Goal: Transaction & Acquisition: Purchase product/service

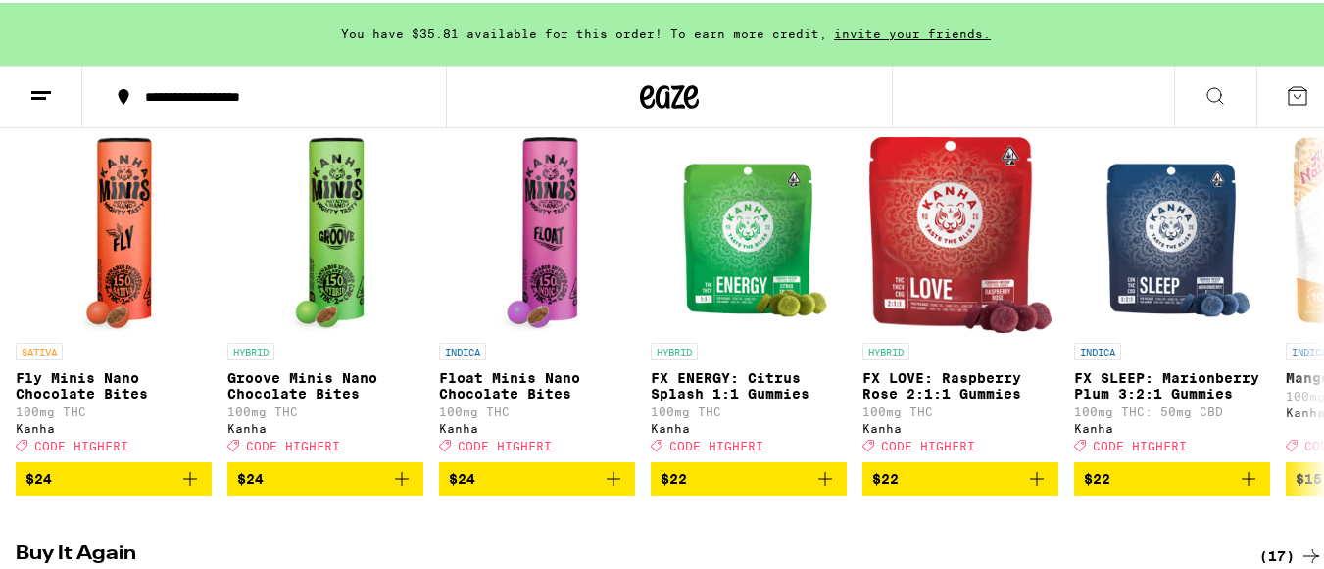
scroll to position [1192, 0]
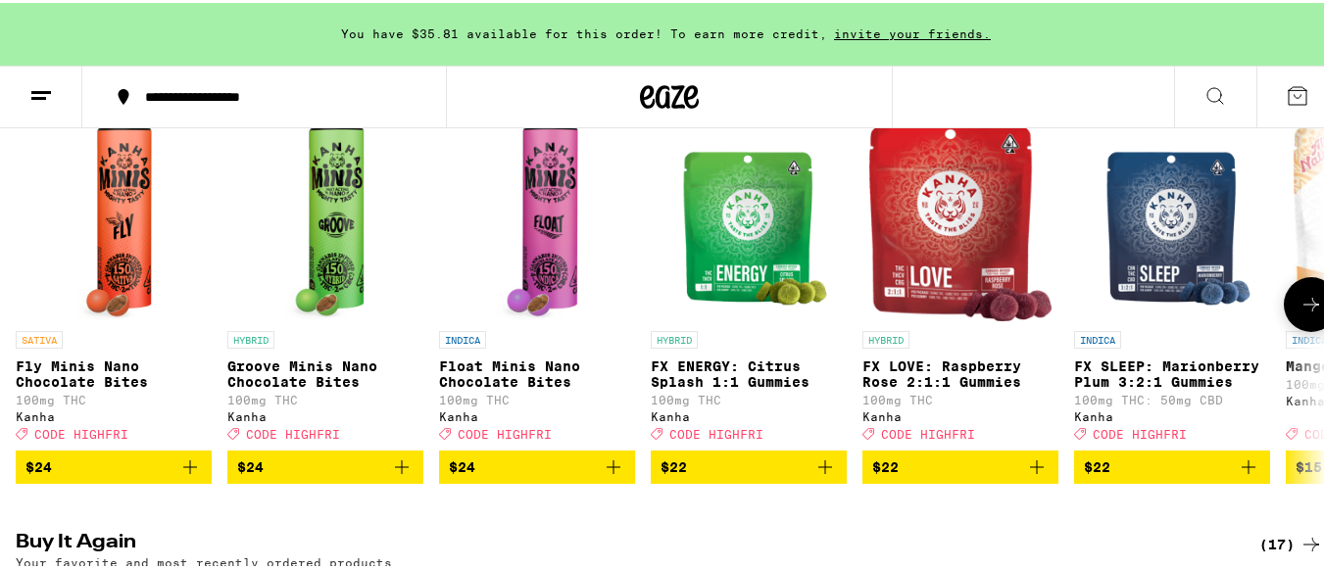
click at [1138, 476] on span "$22" at bounding box center [1172, 465] width 176 height 24
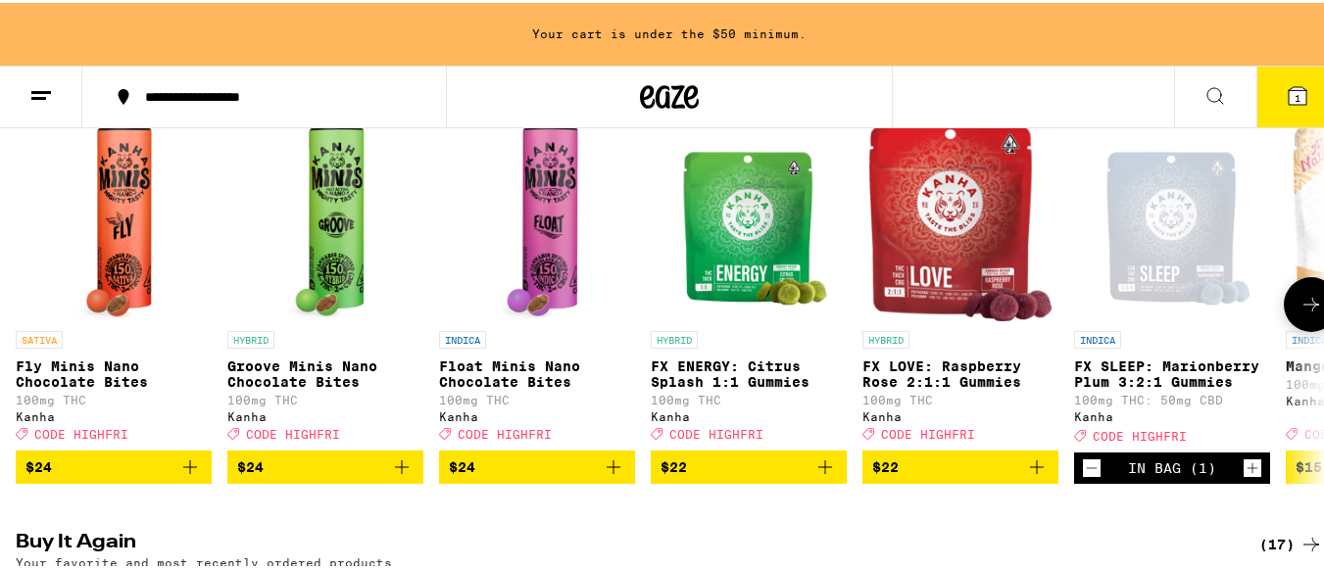
click at [1258, 477] on icon "Increment" at bounding box center [1253, 466] width 18 height 24
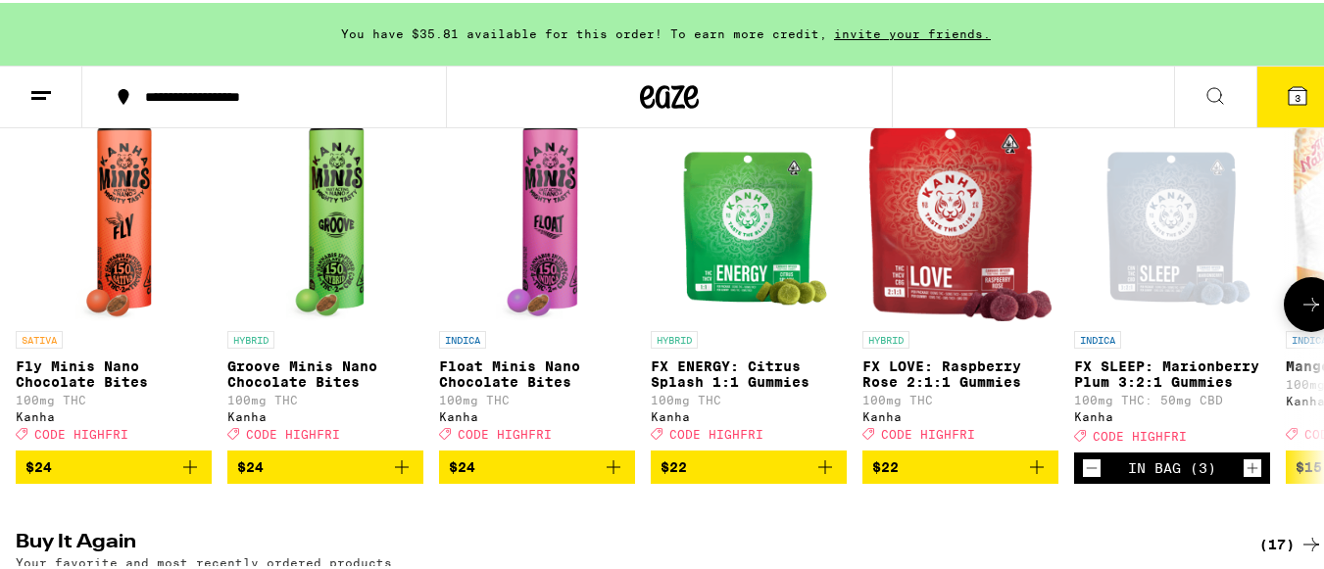
click at [1258, 477] on icon "Increment" at bounding box center [1253, 466] width 18 height 24
click at [1295, 92] on span "6" at bounding box center [1298, 95] width 6 height 12
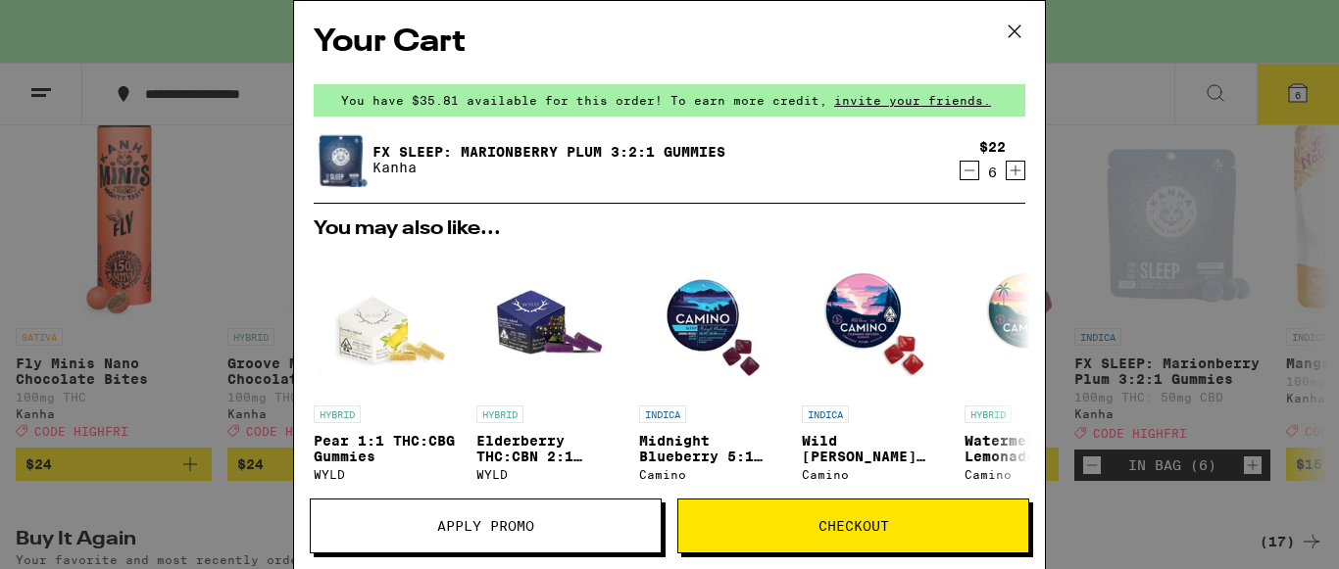
click at [506, 522] on span "Apply Promo" at bounding box center [485, 526] width 97 height 14
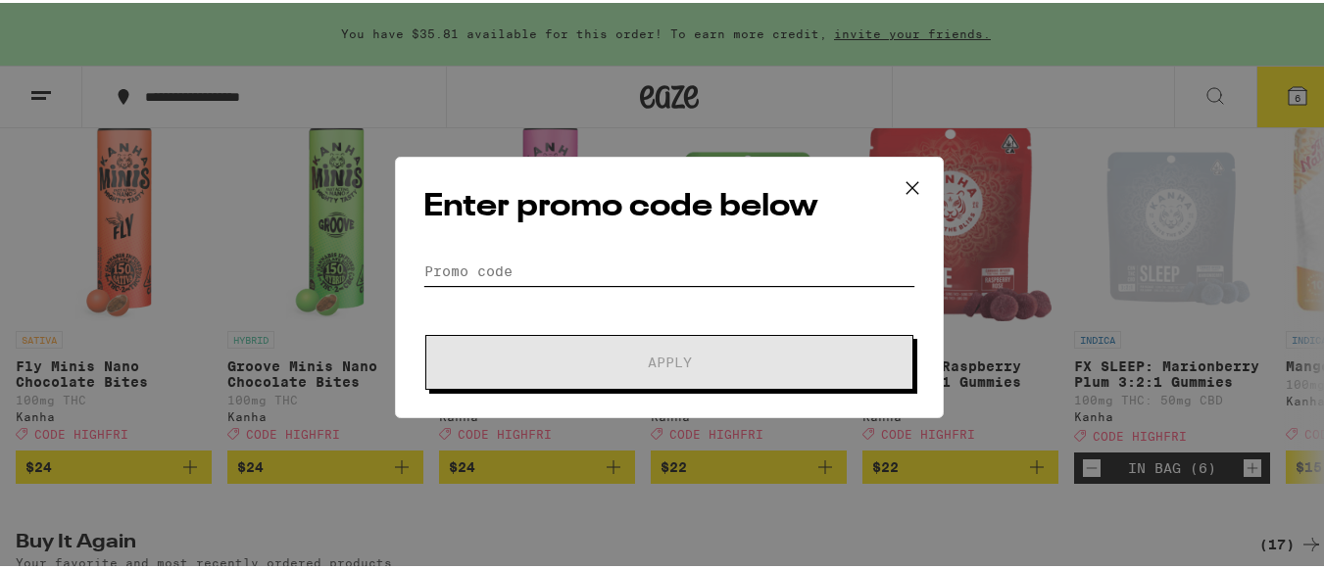
click at [524, 267] on input "Promo Code" at bounding box center [669, 268] width 492 height 29
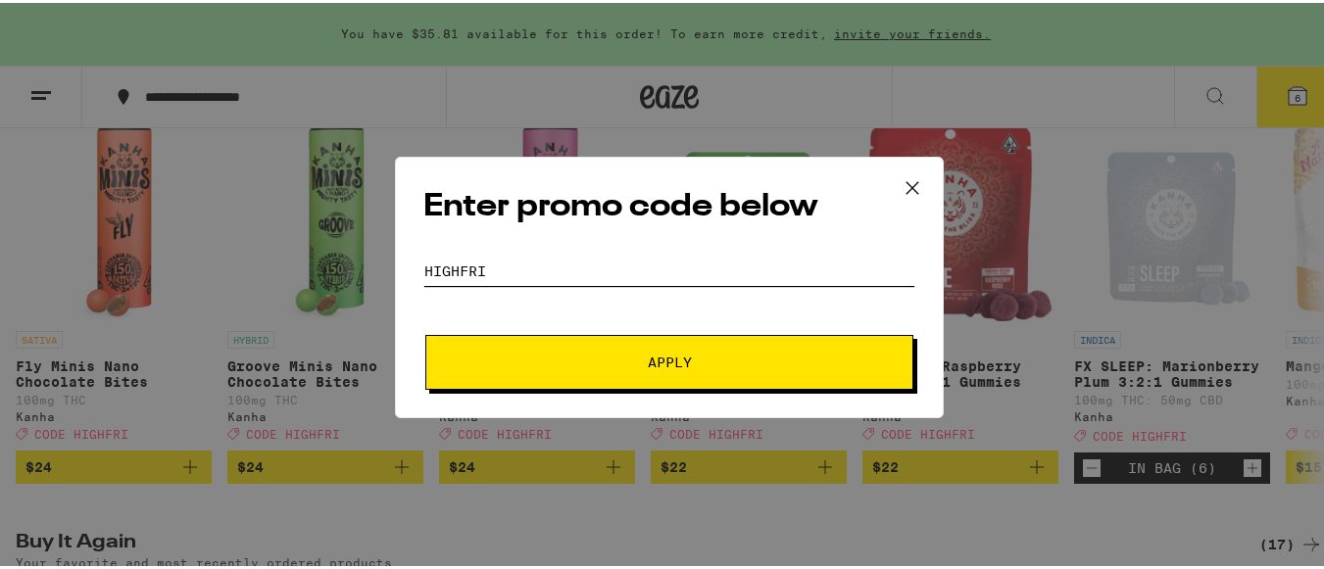
type input "highfri"
click at [586, 348] on button "Apply" at bounding box center [669, 359] width 488 height 55
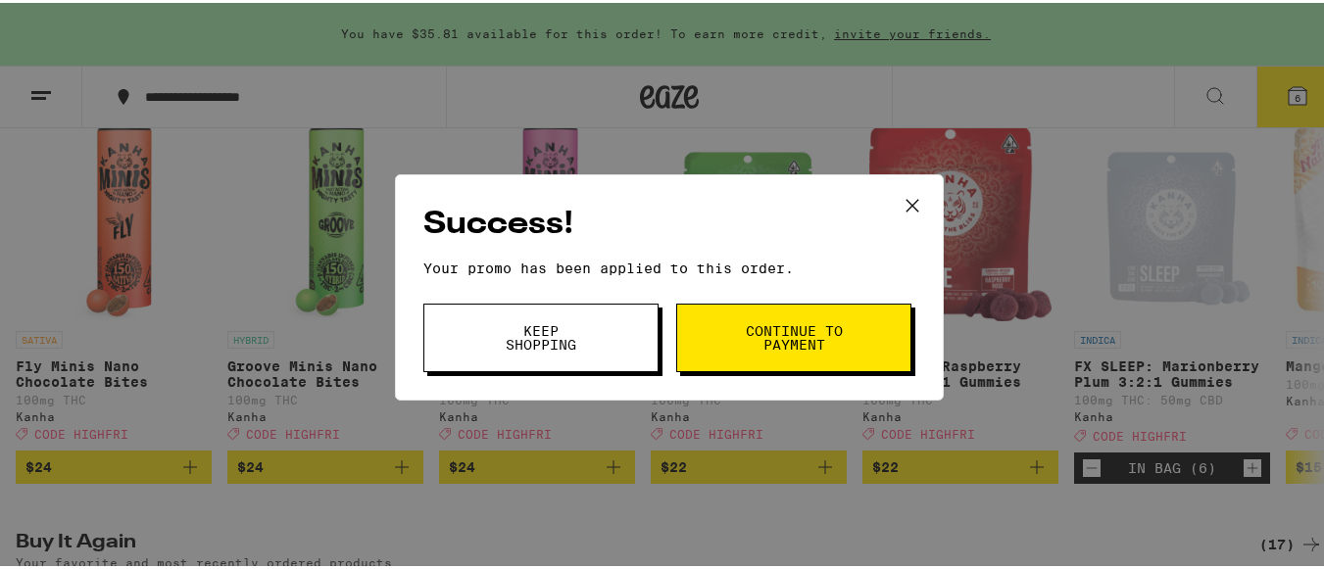
click at [799, 326] on span "Continue to payment" at bounding box center [794, 334] width 100 height 27
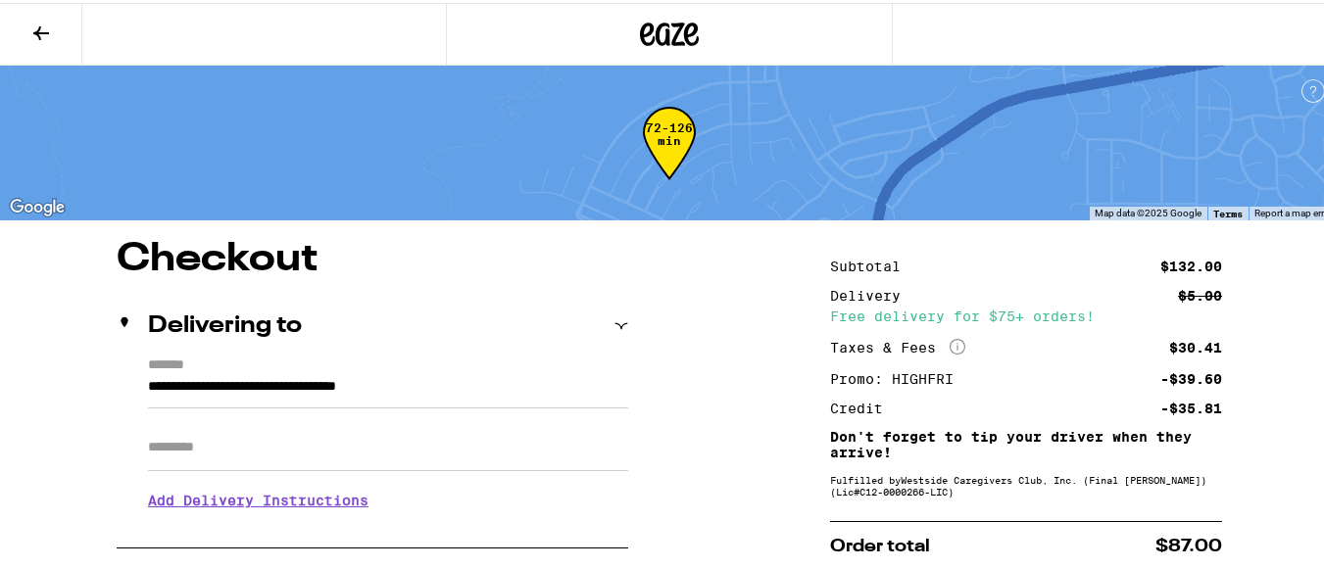
scroll to position [498, 0]
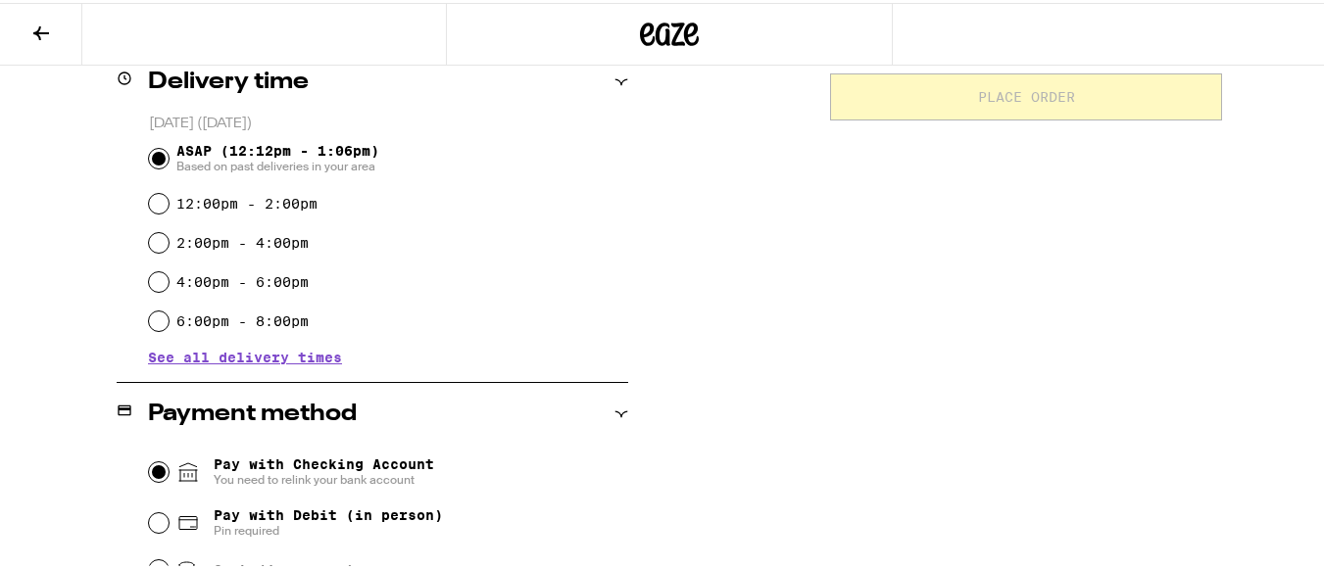
click at [154, 468] on input "Pay with Checking Account You need to relink your bank account" at bounding box center [159, 470] width 20 height 20
click at [1044, 299] on div "Subtotal $132.00 Delivery $5.00 Free delivery for $75+ orders! Taxes & Fees Mor…" at bounding box center [1026, 241] width 392 height 1005
click at [152, 517] on input "Pay with Debit (in person) Pin required" at bounding box center [159, 521] width 20 height 20
radio input "true"
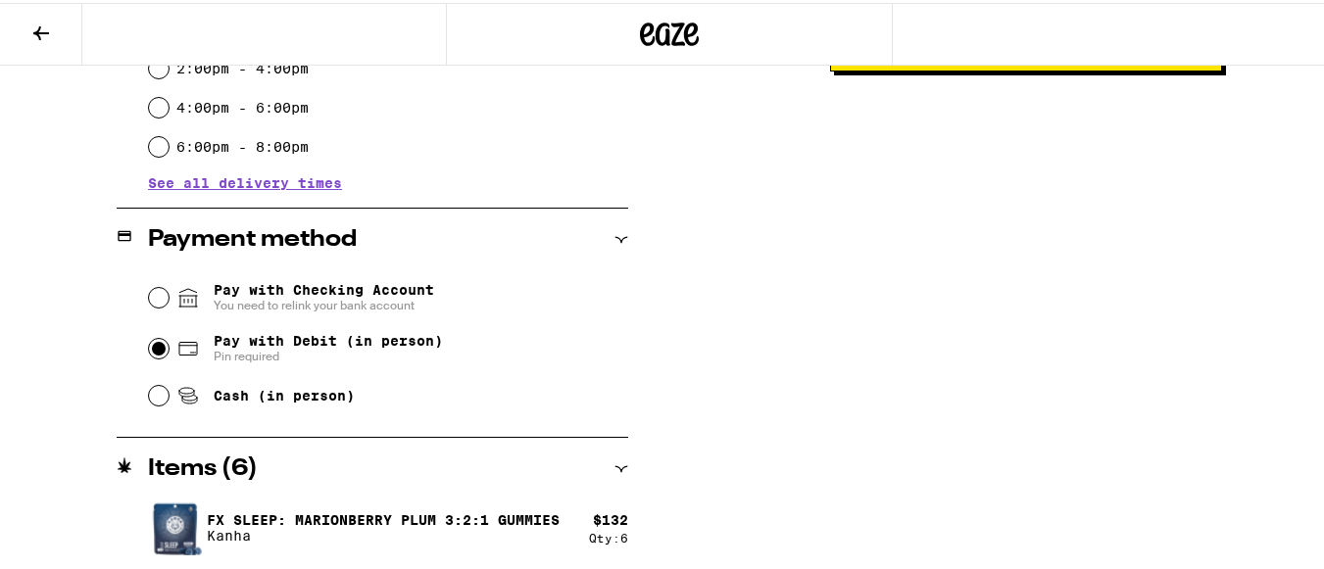
scroll to position [174, 0]
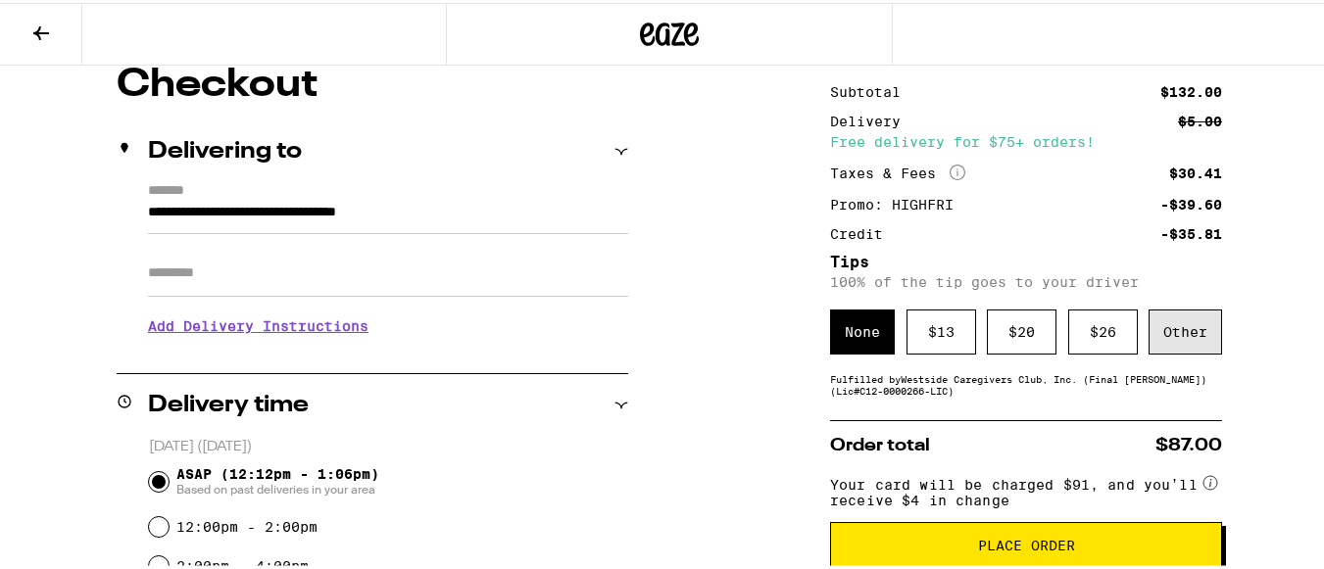
click at [1177, 324] on div "Other" at bounding box center [1186, 329] width 74 height 45
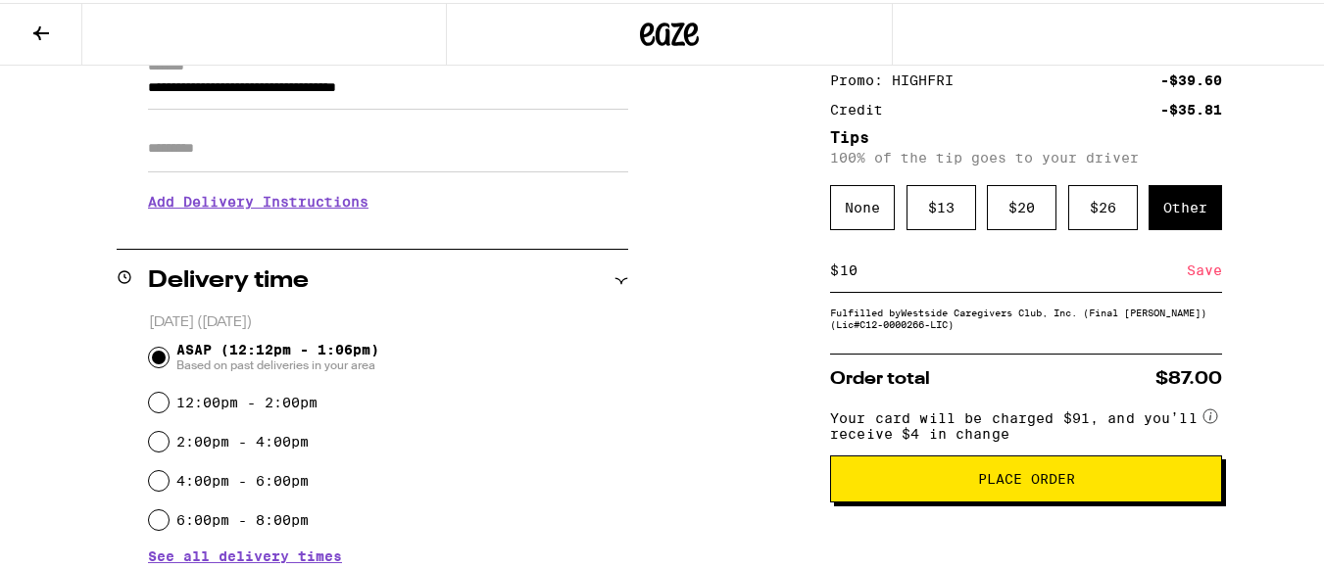
scroll to position [331, 0]
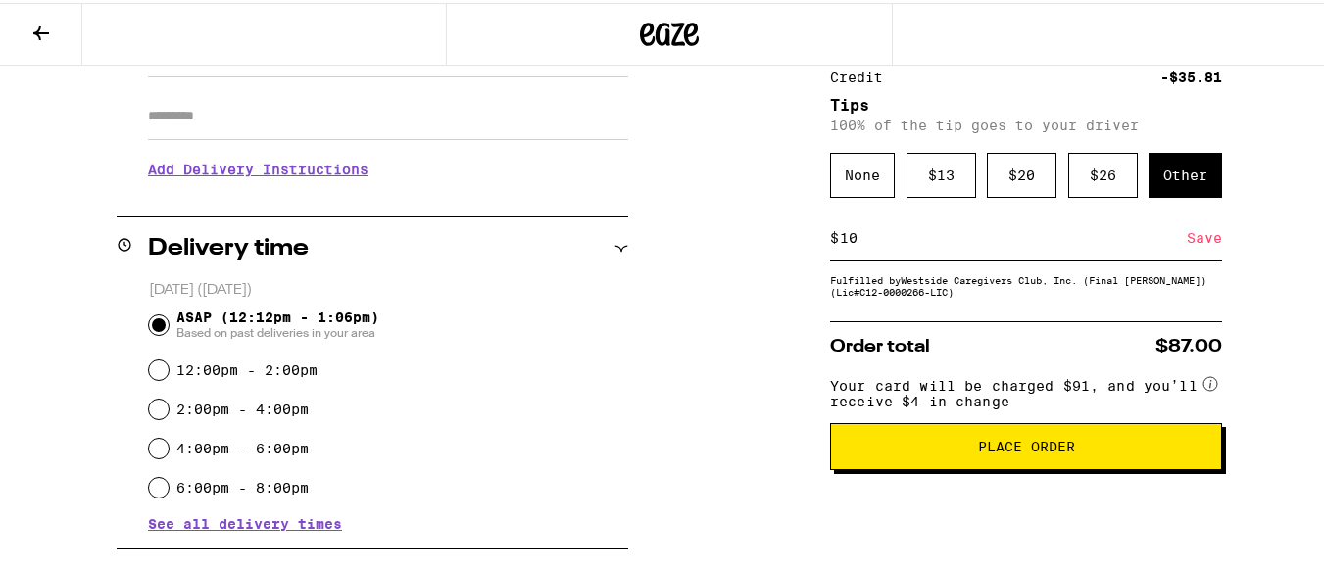
type input "10"
click at [1041, 445] on button "Place Order" at bounding box center [1026, 443] width 392 height 47
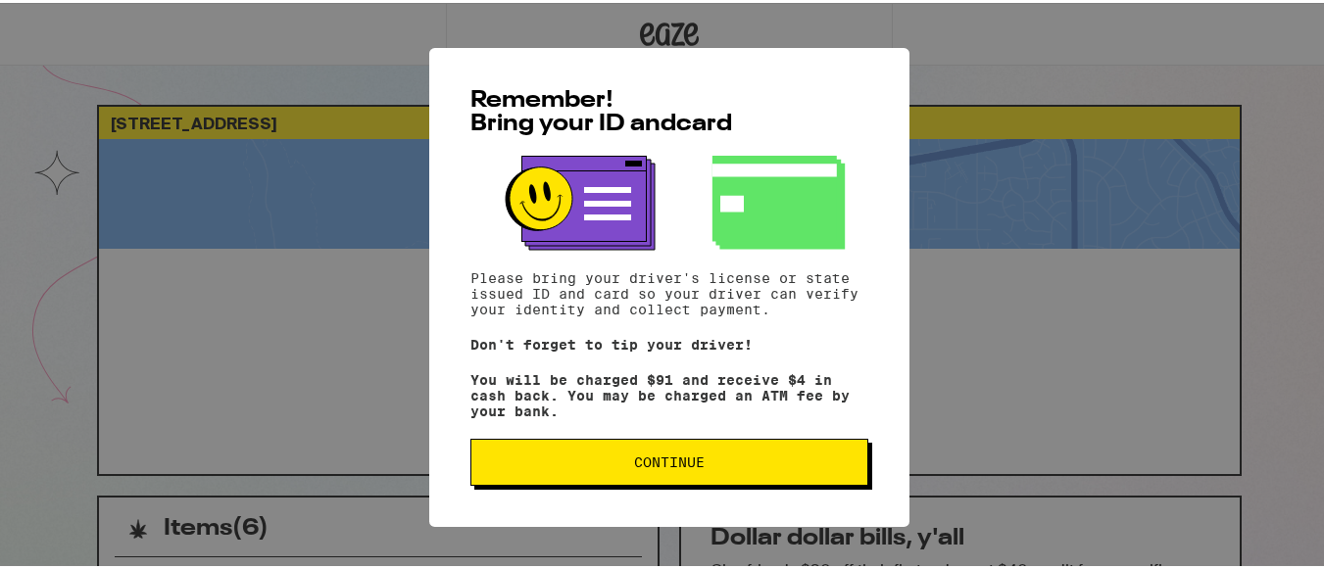
click at [642, 457] on button "Continue" at bounding box center [669, 459] width 398 height 47
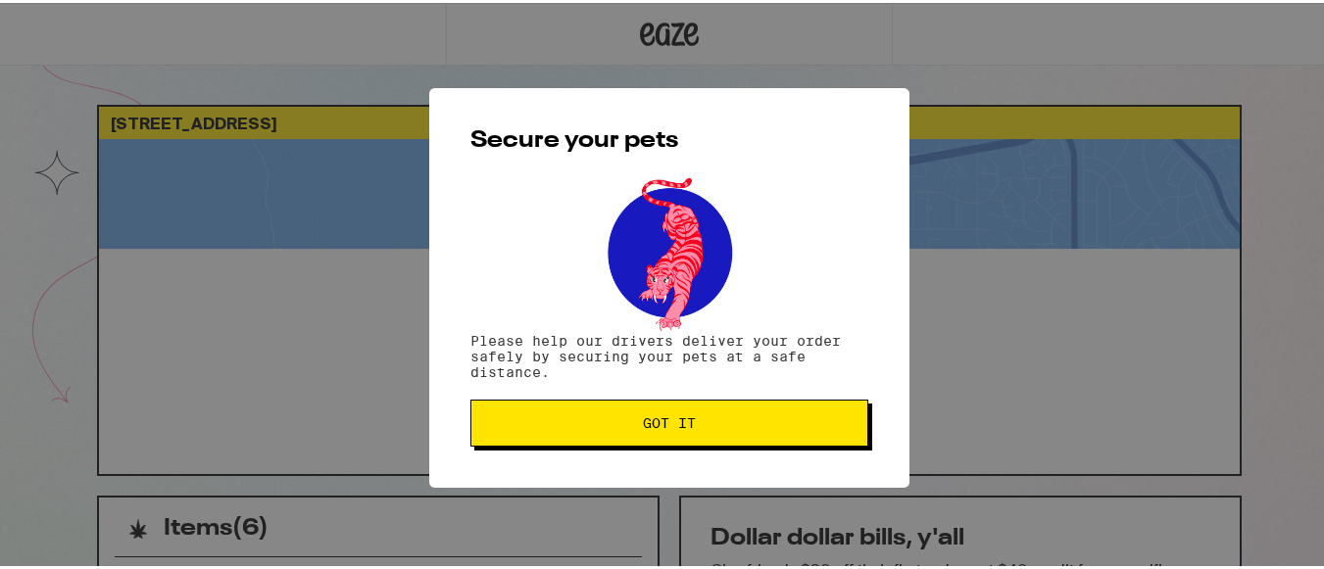
drag, startPoint x: 642, startPoint y: 457, endPoint x: 469, endPoint y: 528, distance: 187.7
click at [469, 528] on div "Secure your pets Please help our drivers deliver your order safely by securing …" at bounding box center [669, 284] width 1339 height 569
